Goal: Task Accomplishment & Management: Complete application form

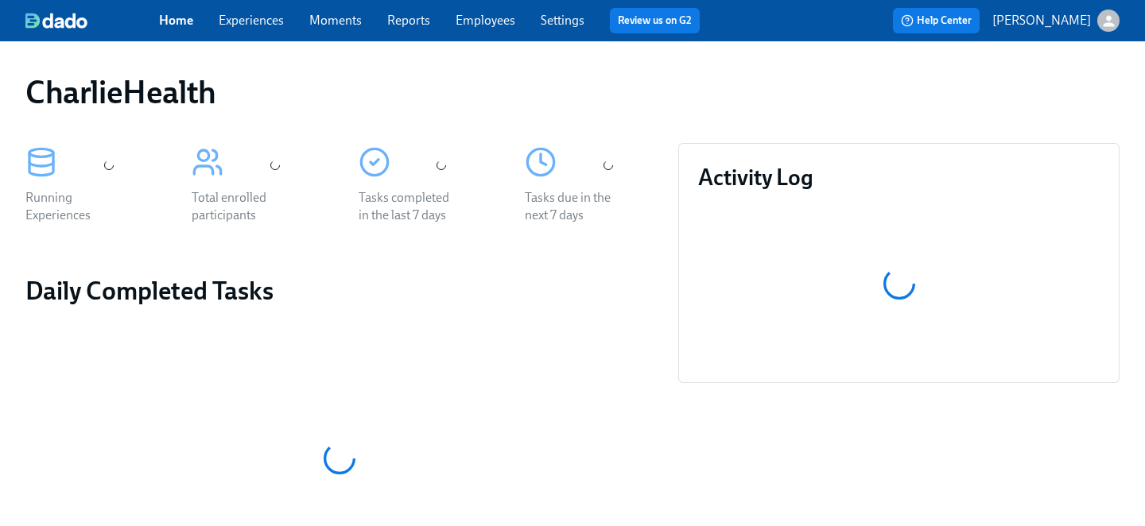
click at [488, 28] on span "Employees" at bounding box center [486, 20] width 60 height 17
click at [488, 23] on link "Employees" at bounding box center [486, 20] width 60 height 15
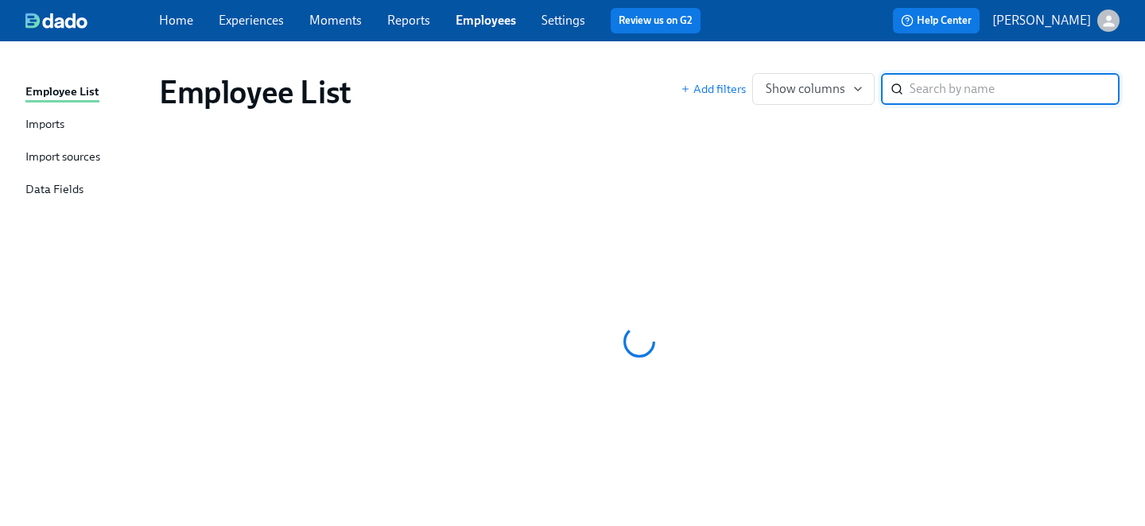
click at [914, 86] on input "search" at bounding box center [1015, 89] width 210 height 32
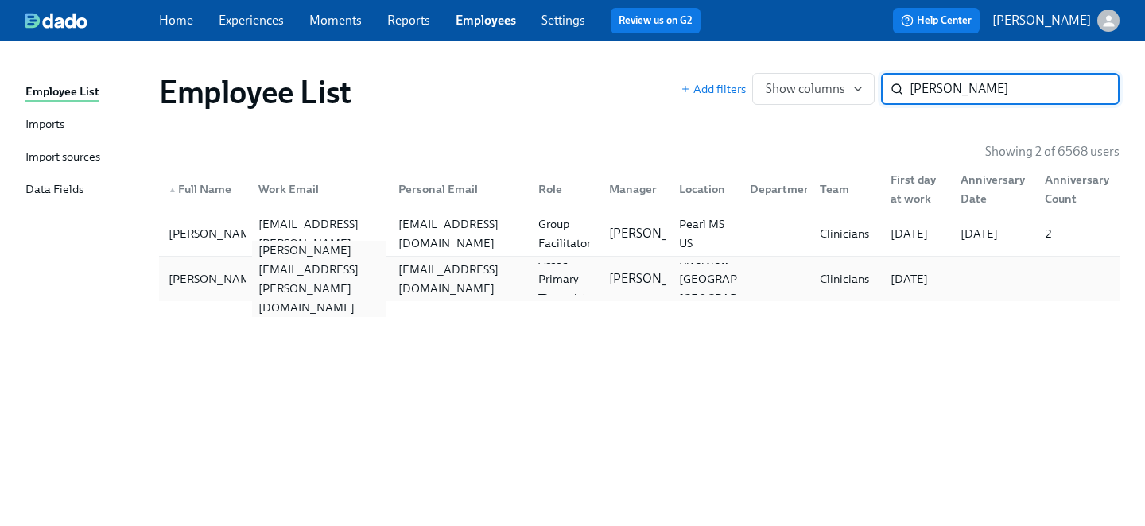
type input "[PERSON_NAME]"
click at [351, 275] on div "[PERSON_NAME][EMAIL_ADDRESS][PERSON_NAME][DOMAIN_NAME]" at bounding box center [319, 279] width 134 height 76
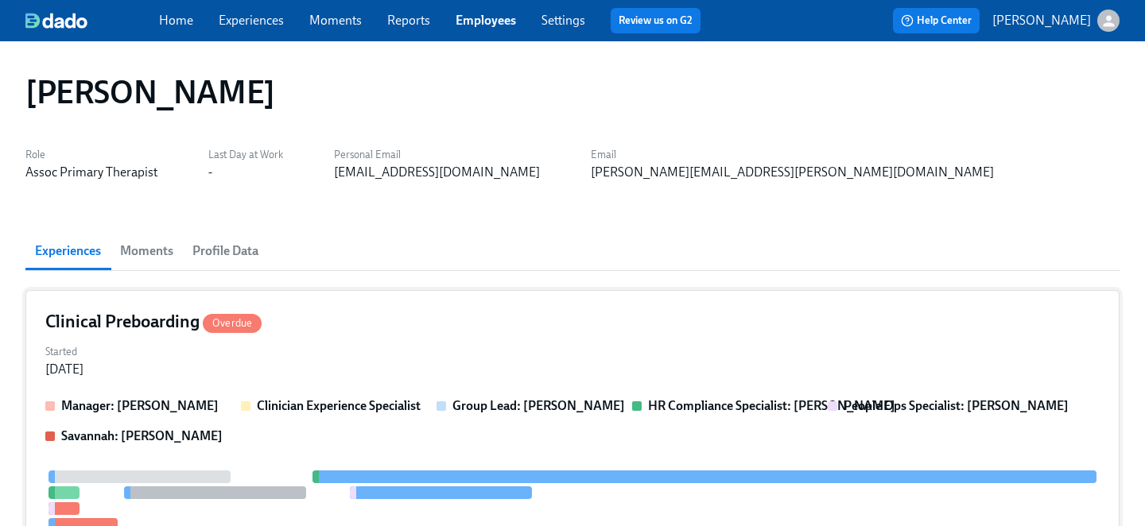
click at [335, 371] on div "Started [DATE]" at bounding box center [572, 359] width 1054 height 38
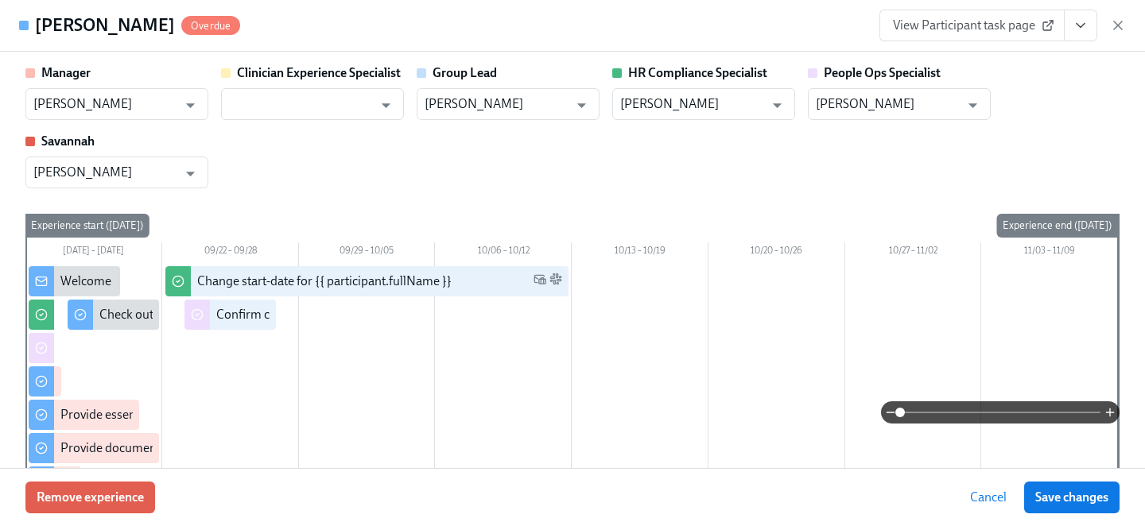
click at [1085, 27] on icon "View task page" at bounding box center [1081, 25] width 16 height 16
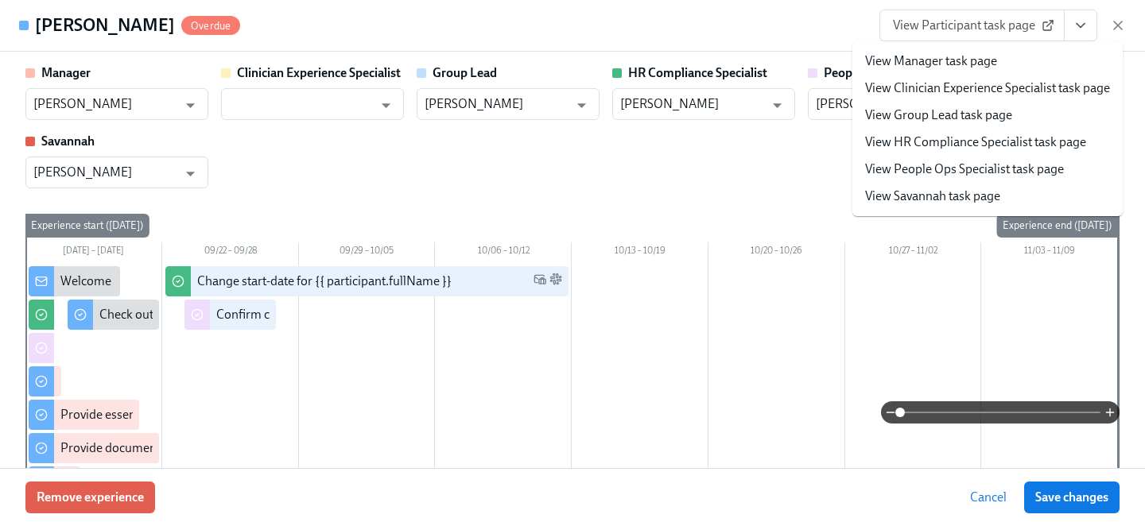
click at [978, 167] on link "View People Ops Specialist task page" at bounding box center [964, 169] width 199 height 17
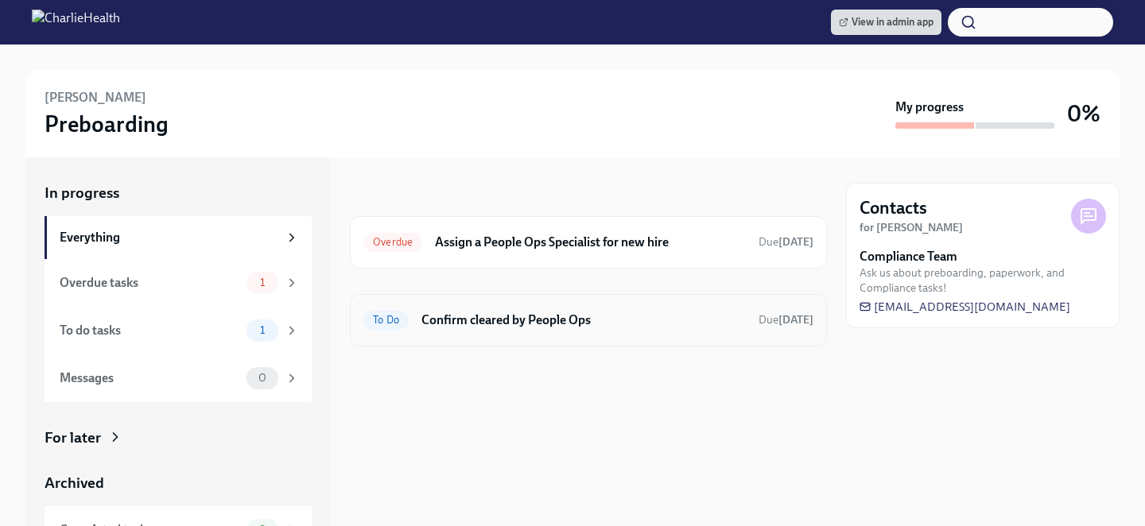
click at [507, 312] on h6 "Confirm cleared by People Ops" at bounding box center [583, 320] width 324 height 17
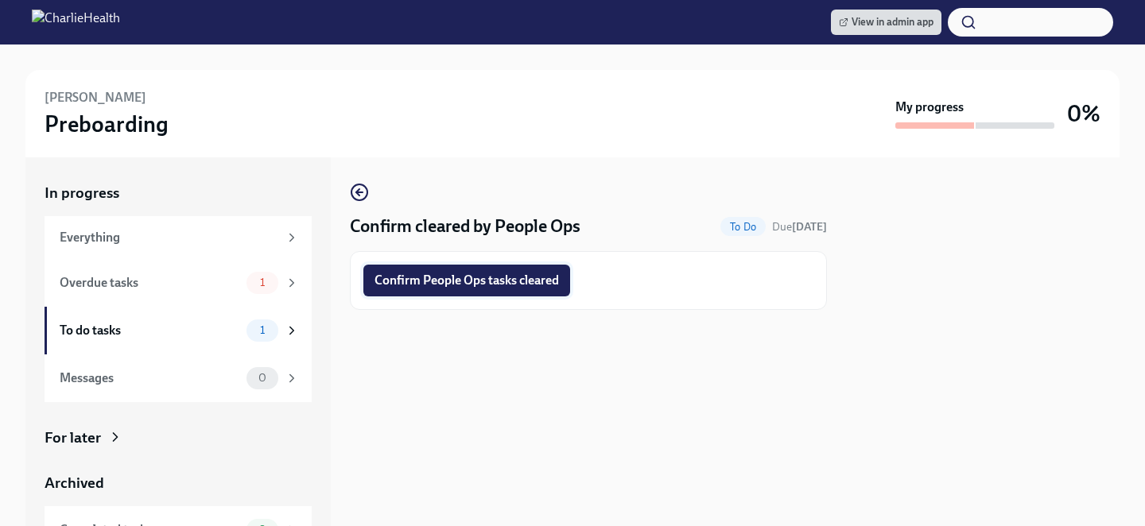
click at [495, 277] on span "Confirm People Ops tasks cleared" at bounding box center [467, 281] width 184 height 16
